Goal: Information Seeking & Learning: Learn about a topic

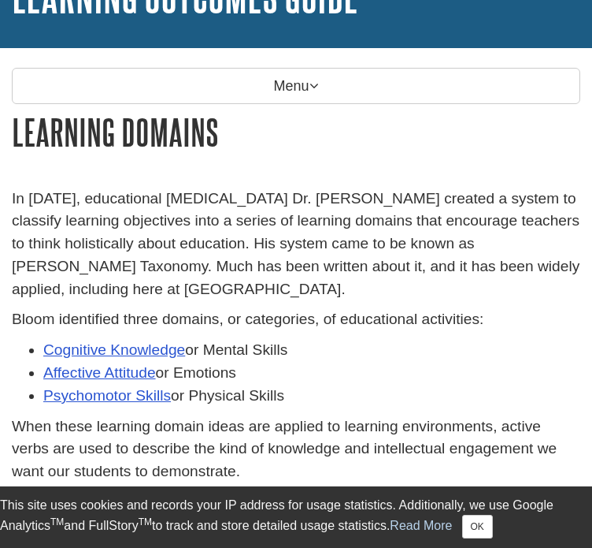
scroll to position [136, 0]
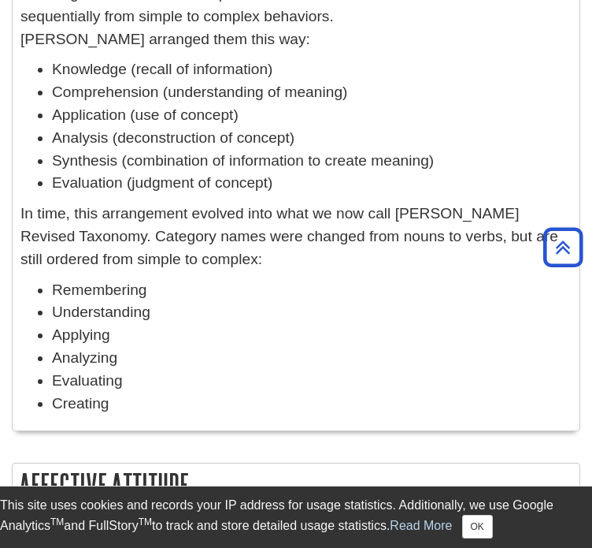
scroll to position [690, 0]
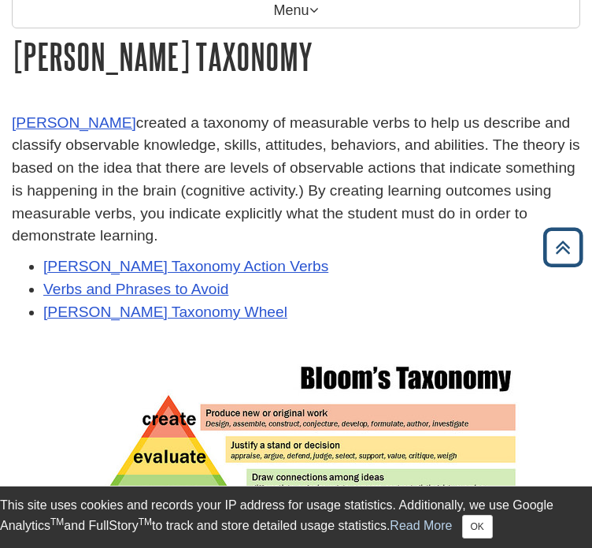
scroll to position [204, 0]
